Goal: Register for event/course

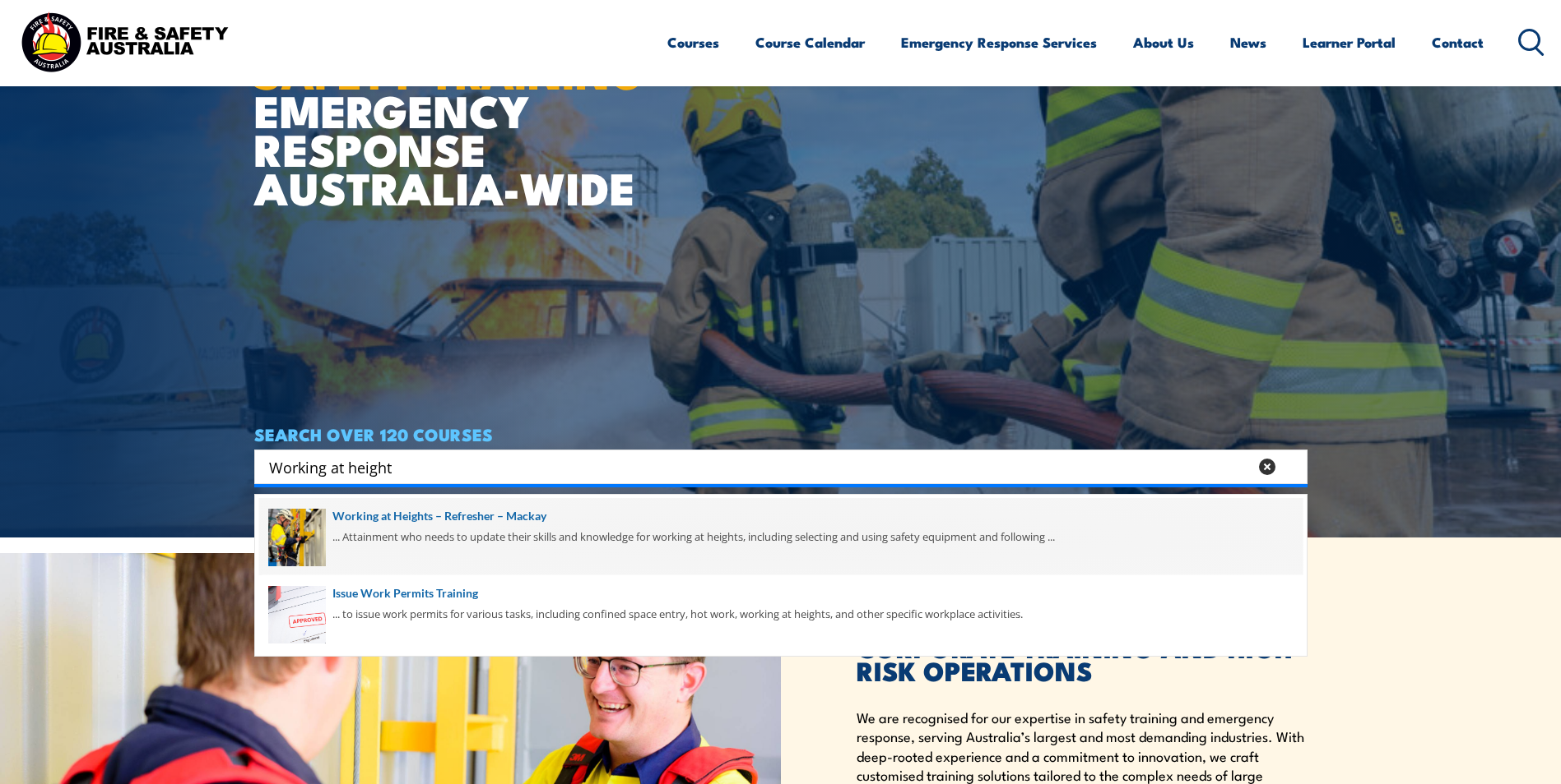
type input "Working at height"
click at [418, 534] on span at bounding box center [780, 536] width 1043 height 77
